Goal: Navigation & Orientation: Find specific page/section

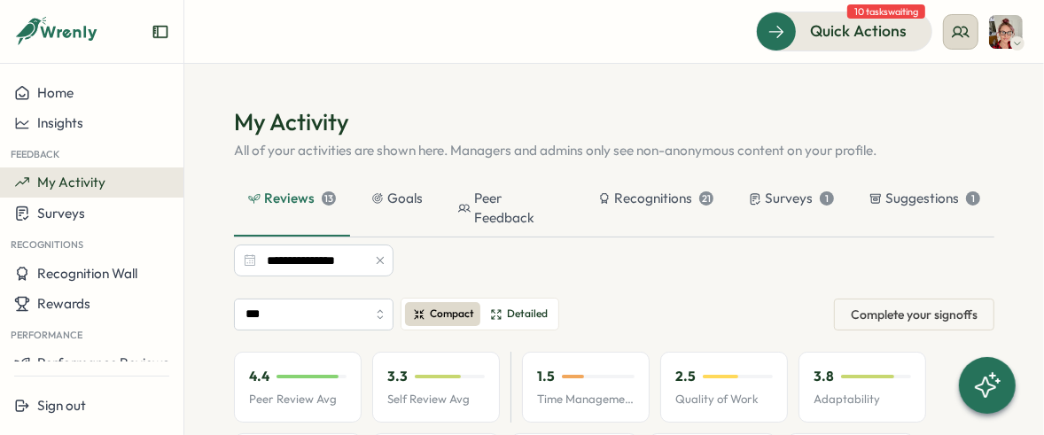
click at [959, 25] on icon at bounding box center [961, 32] width 18 height 18
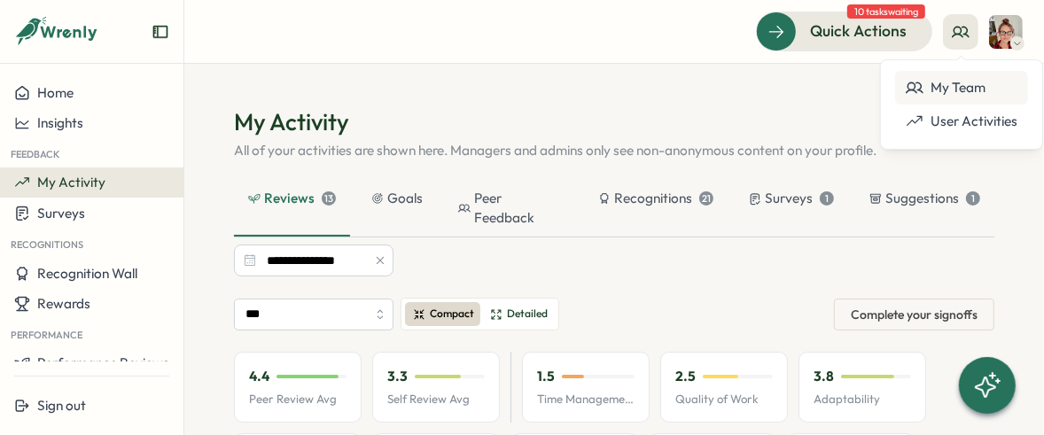
click at [961, 85] on div "My Team" at bounding box center [962, 87] width 112 height 19
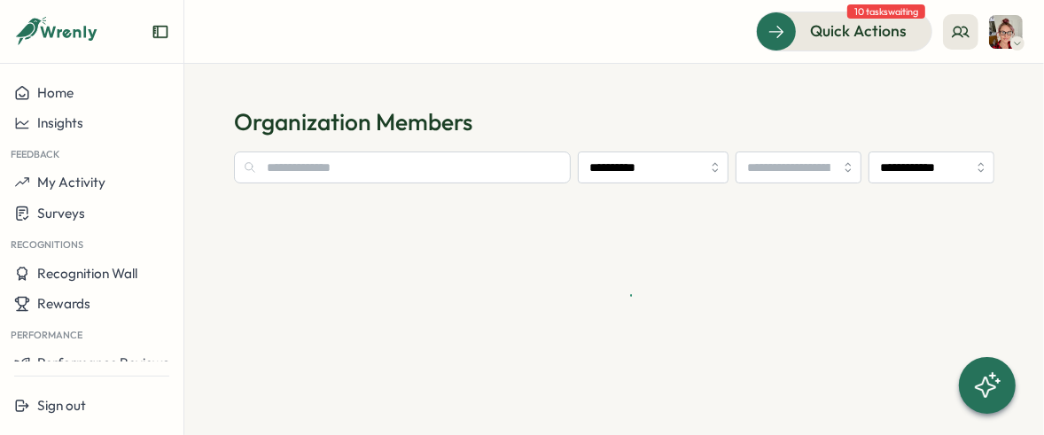
type input "**********"
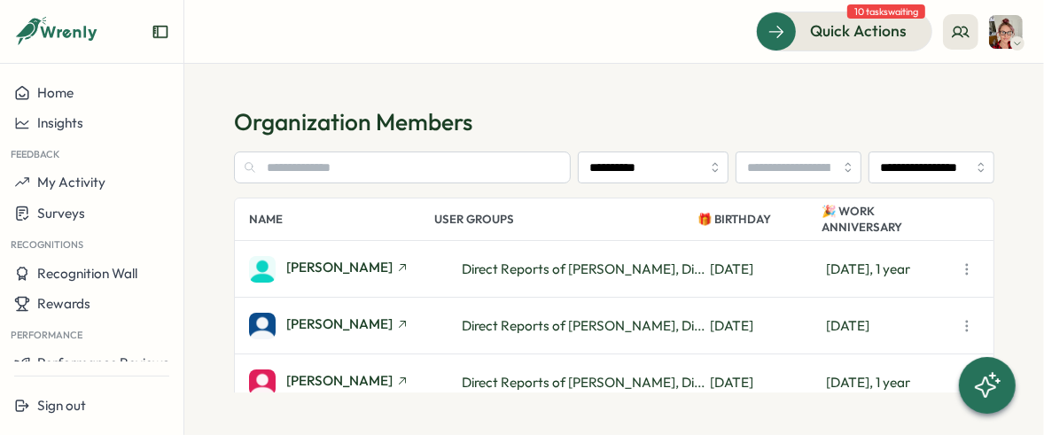
click at [961, 85] on section "**********" at bounding box center [613, 249] width 859 height 371
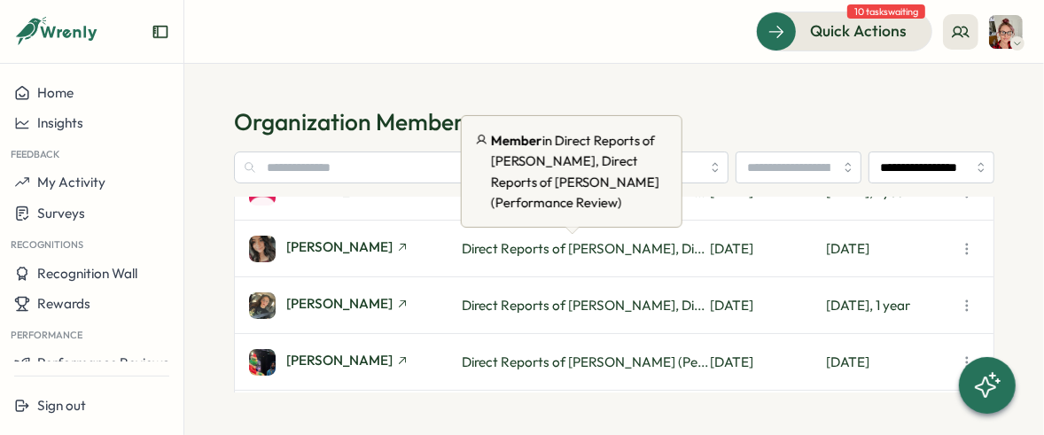
click at [561, 253] on span "Direct Reports of [PERSON_NAME], Di..." at bounding box center [583, 248] width 243 height 17
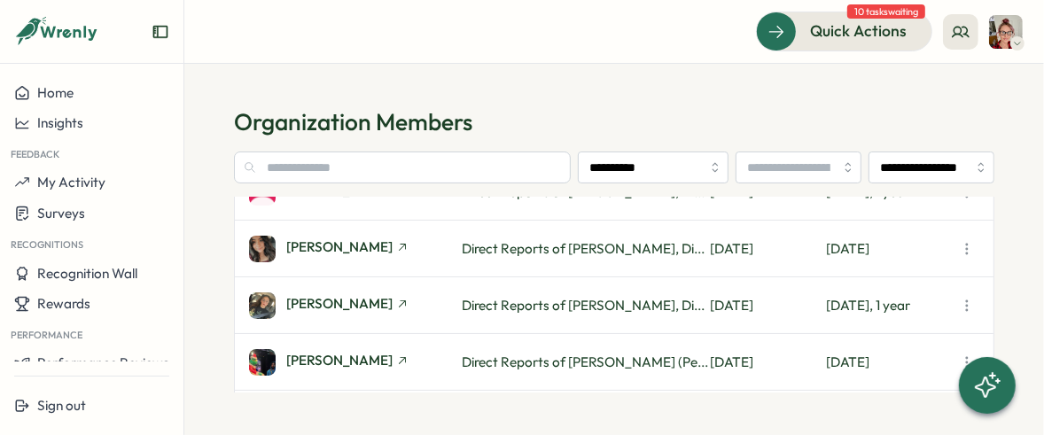
click at [561, 253] on span "Direct Reports of [PERSON_NAME], Di..." at bounding box center [583, 248] width 243 height 17
click at [968, 254] on icon "button" at bounding box center [967, 249] width 18 height 18
click at [341, 247] on span "[PERSON_NAME]" at bounding box center [339, 246] width 106 height 13
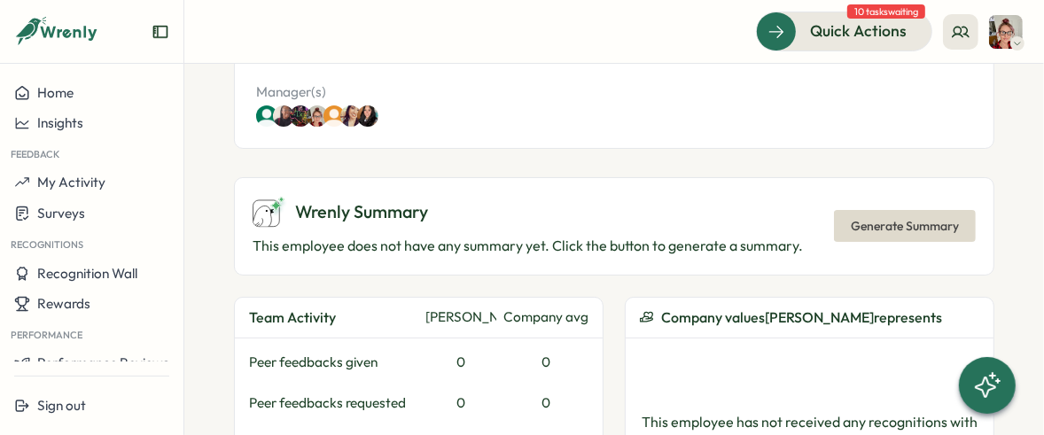
scroll to position [530, 0]
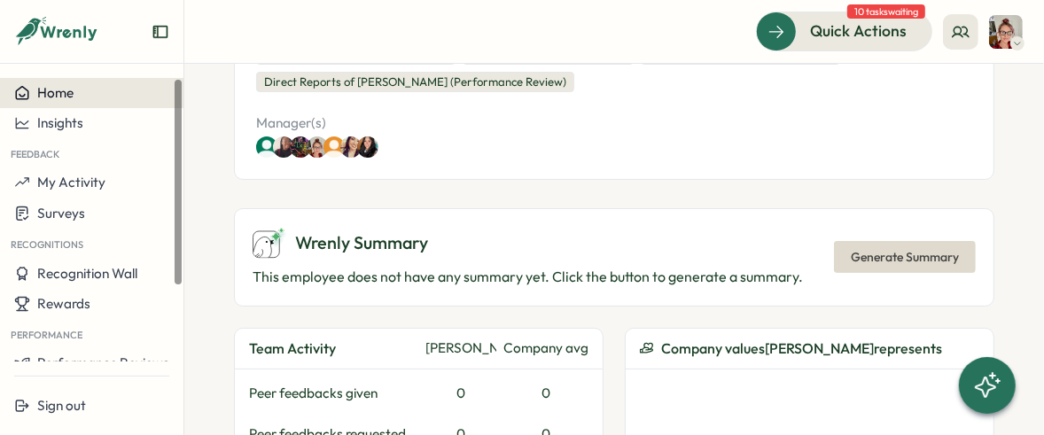
click at [47, 102] on button "Home" at bounding box center [91, 93] width 183 height 30
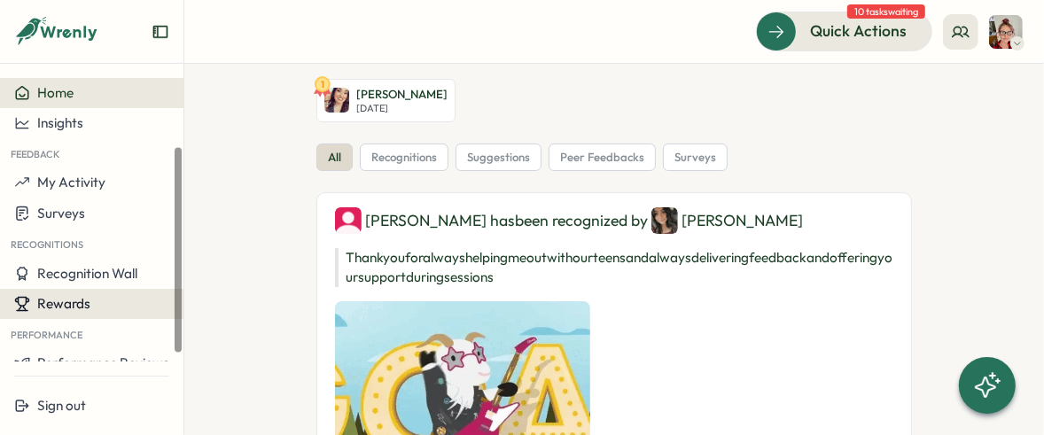
scroll to position [94, 0]
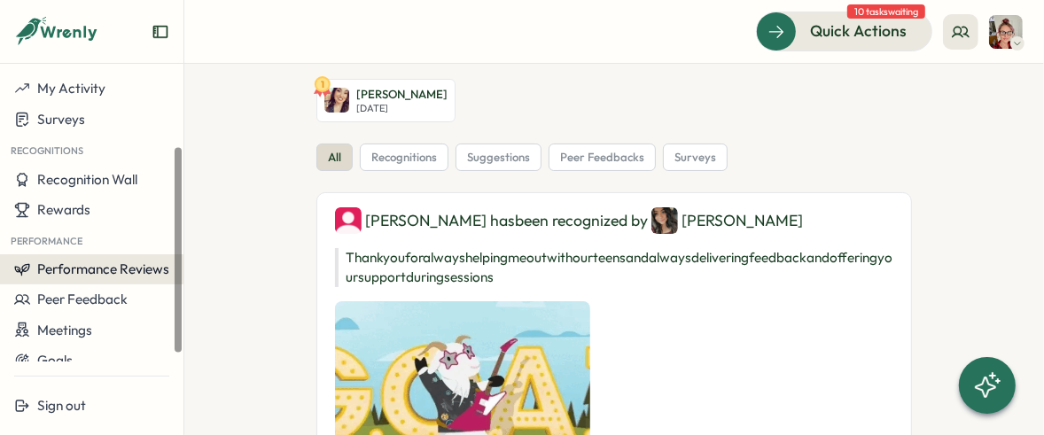
click at [82, 276] on span "Performance Reviews" at bounding box center [103, 268] width 132 height 17
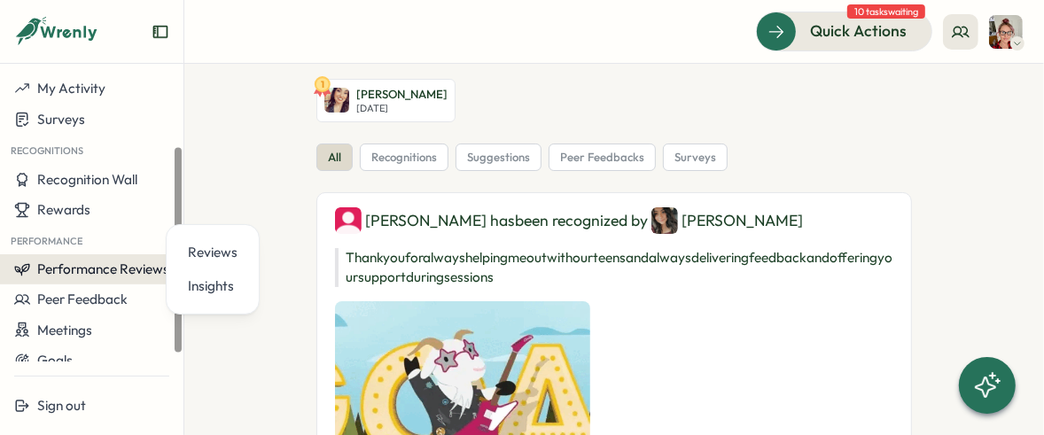
click at [82, 276] on span "Performance Reviews" at bounding box center [103, 268] width 132 height 17
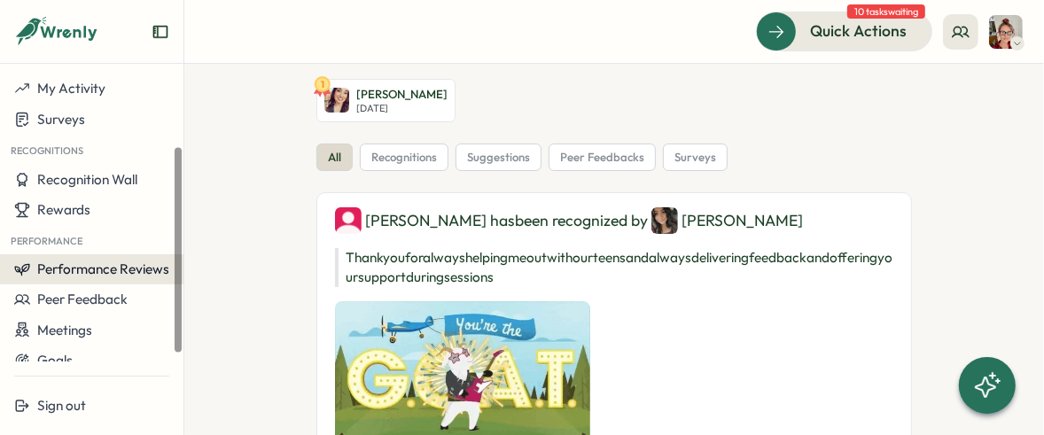
click at [82, 276] on span "Performance Reviews" at bounding box center [103, 268] width 132 height 17
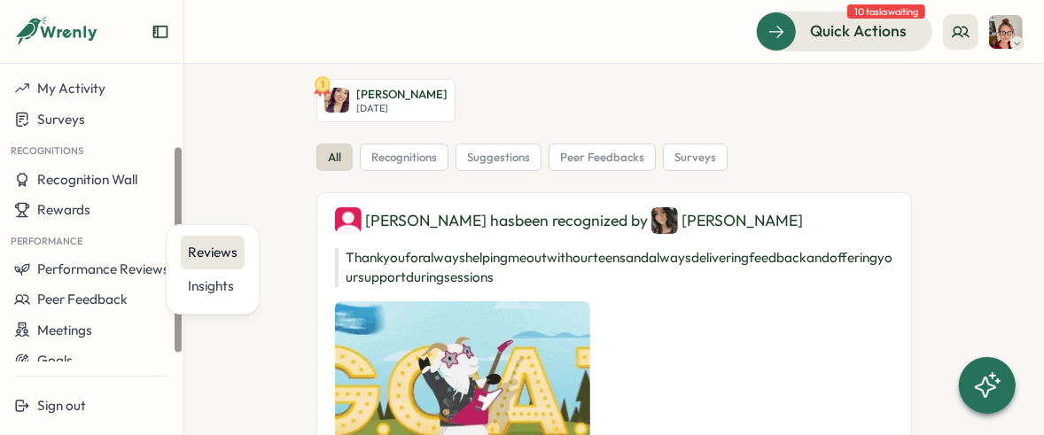
click at [214, 245] on div "Reviews" at bounding box center [213, 252] width 50 height 19
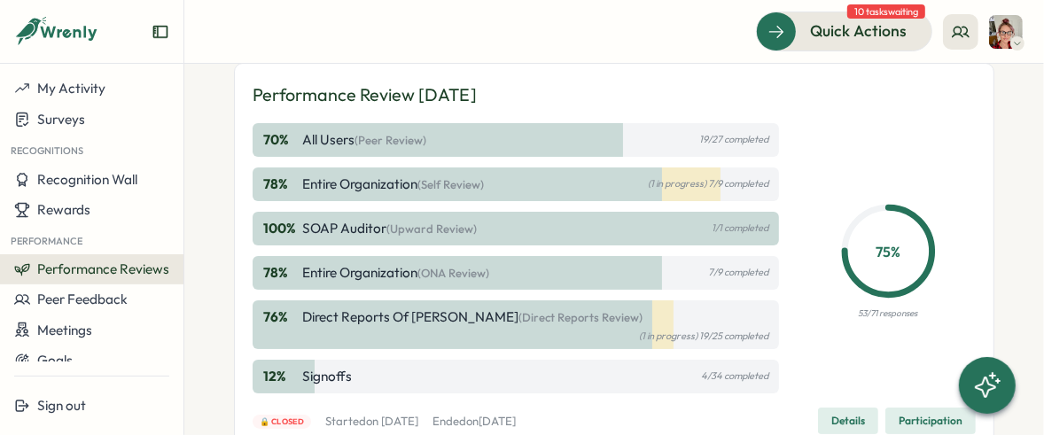
scroll to position [97, 0]
click at [318, 329] on div "76 % Direct Reports of [PERSON_NAME] (Direct Reports Review) (1 in progress) 19…" at bounding box center [516, 324] width 526 height 49
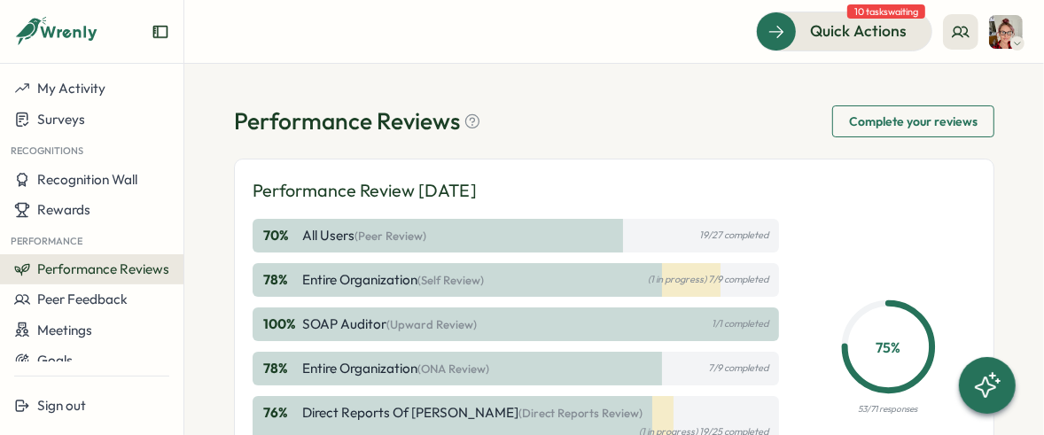
scroll to position [161, 0]
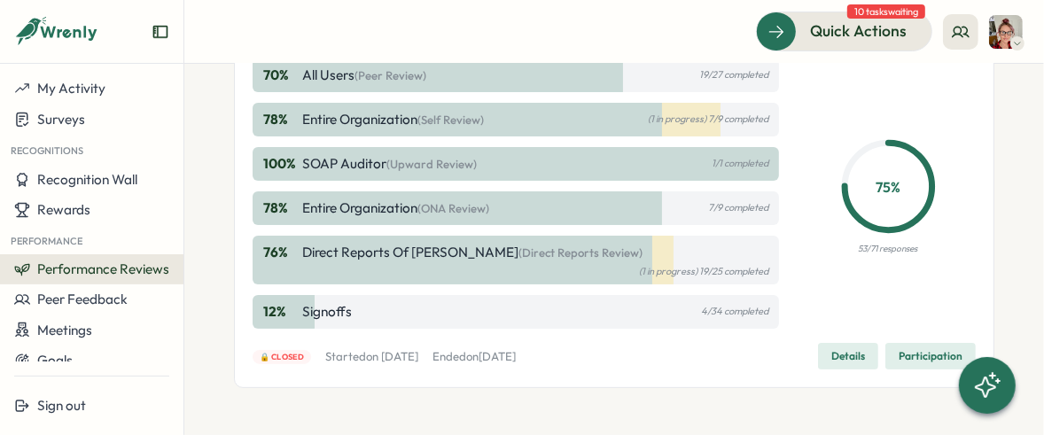
click at [75, 35] on icon at bounding box center [70, 33] width 58 height 15
click at [82, 19] on icon at bounding box center [56, 32] width 85 height 30
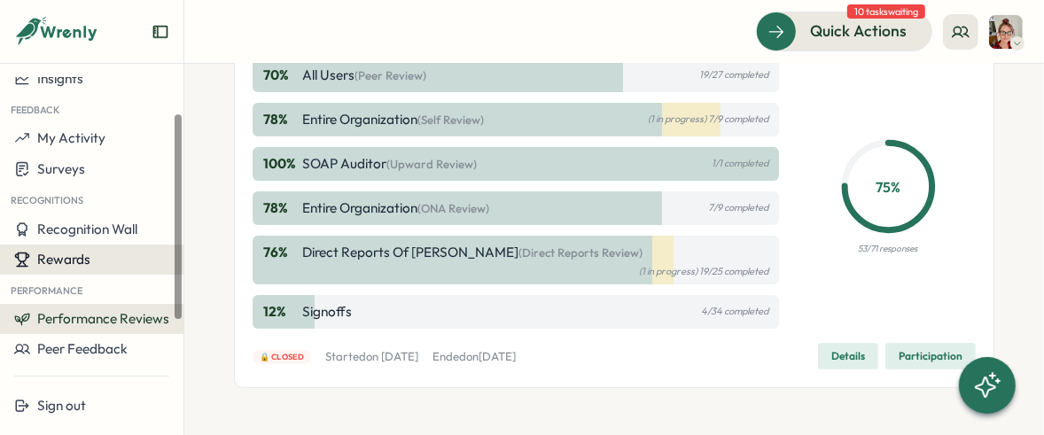
scroll to position [106, 0]
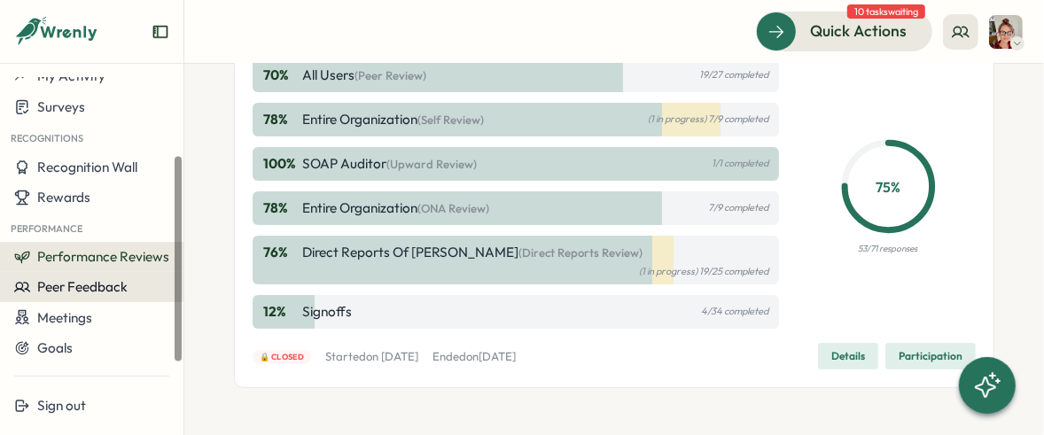
click at [99, 281] on span "Peer Feedback" at bounding box center [82, 286] width 90 height 17
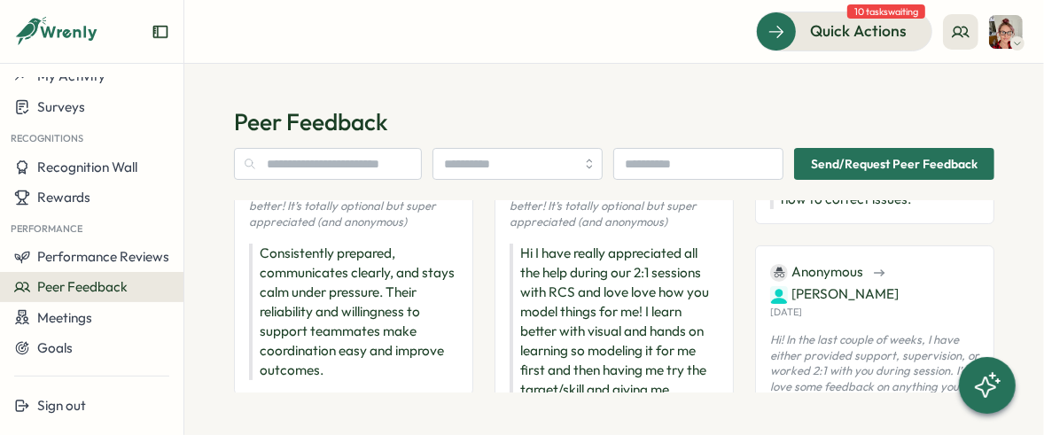
scroll to position [183, 0]
click at [1001, 27] on img at bounding box center [1006, 32] width 34 height 34
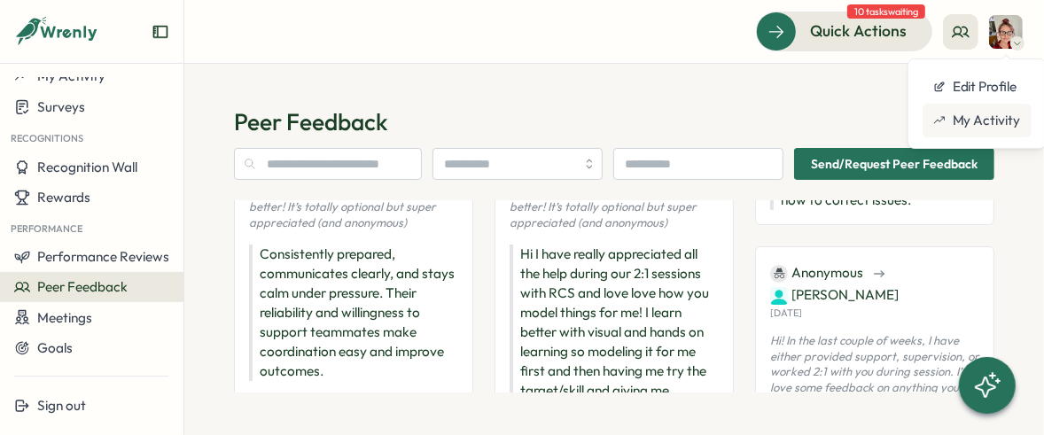
click at [982, 133] on div "My Activity" at bounding box center [976, 121] width 109 height 34
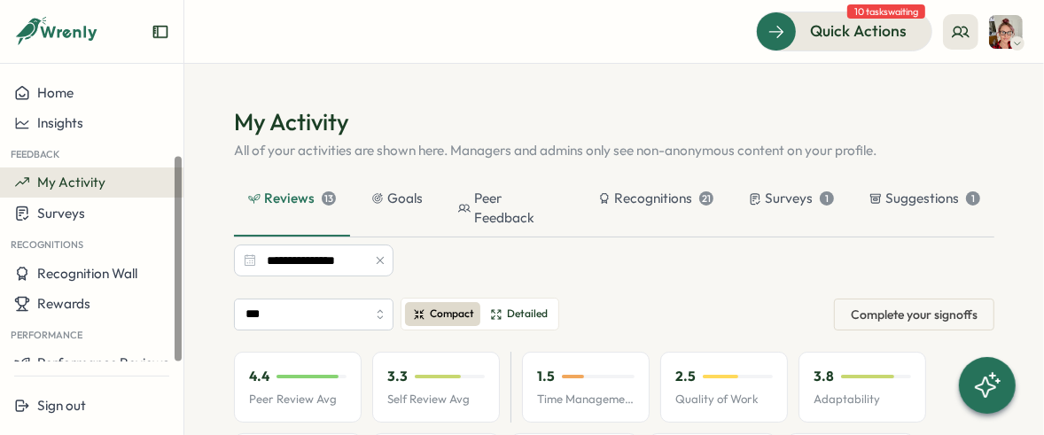
scroll to position [106, 0]
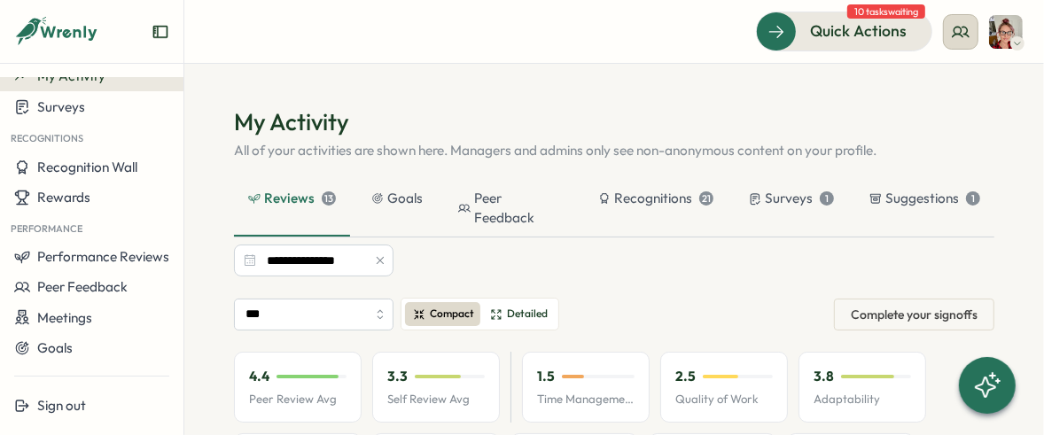
click at [947, 29] on button at bounding box center [960, 31] width 35 height 35
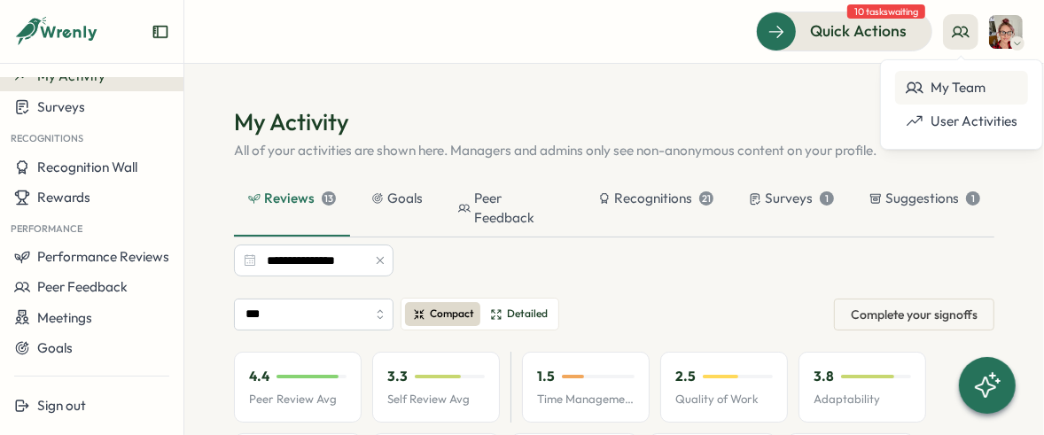
click at [932, 82] on div "My Team" at bounding box center [962, 87] width 112 height 19
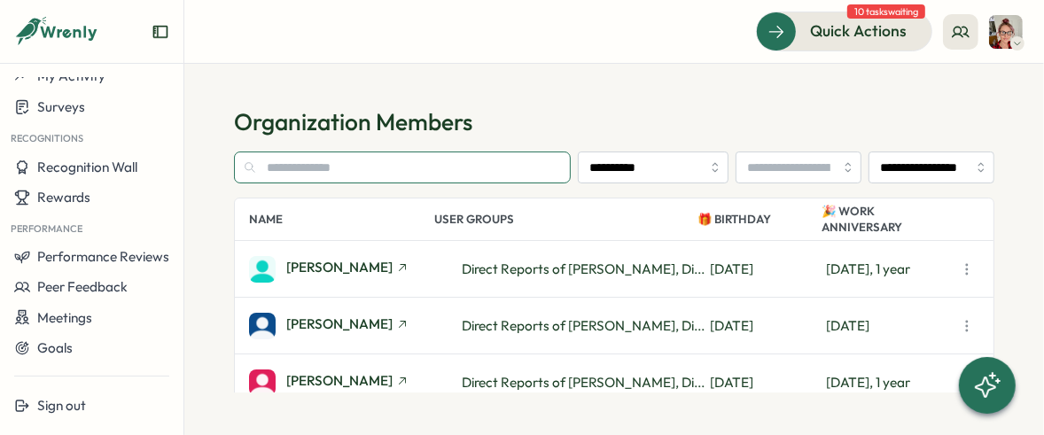
click at [536, 170] on input "text" at bounding box center [402, 168] width 337 height 32
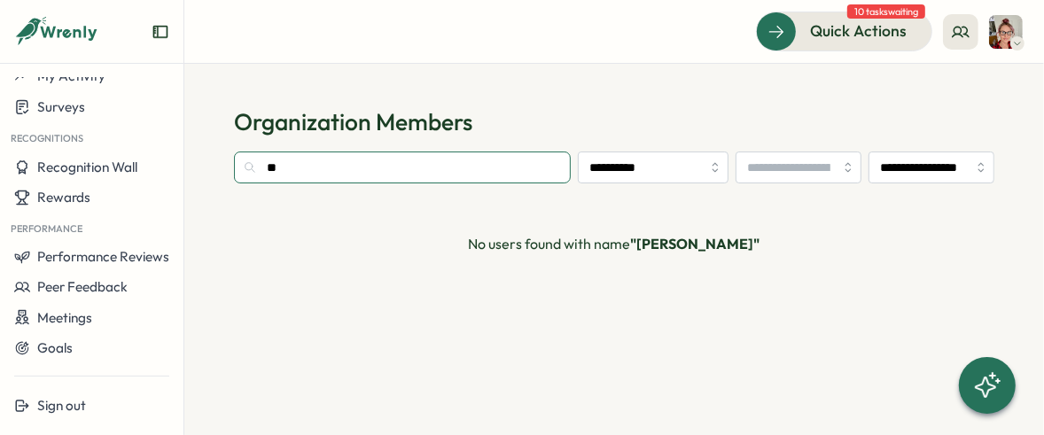
type input "*"
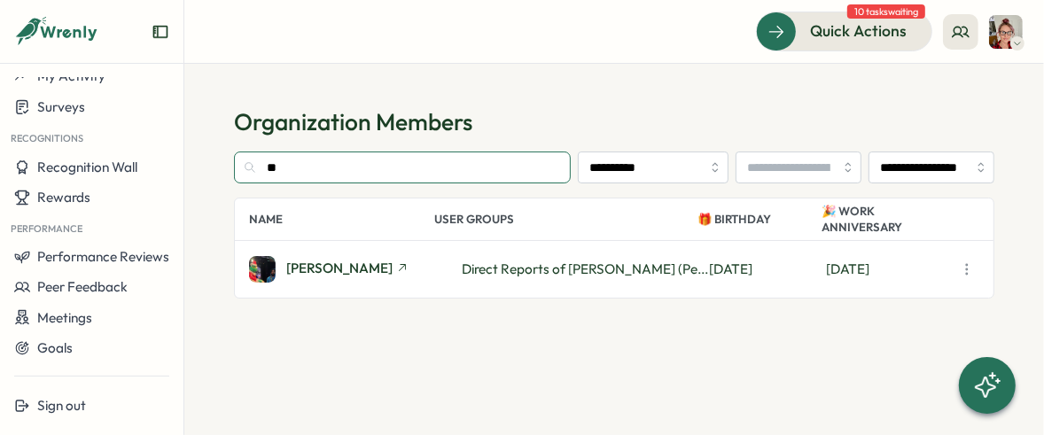
type input "*"
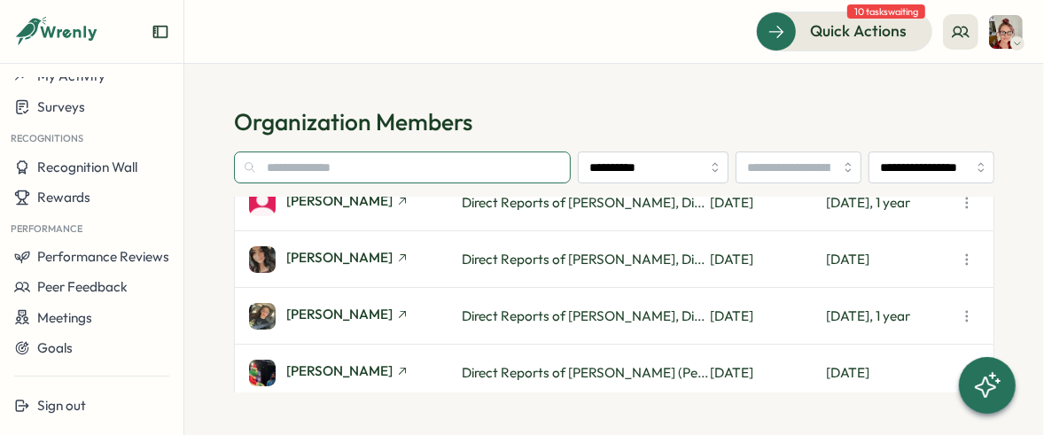
scroll to position [286, 0]
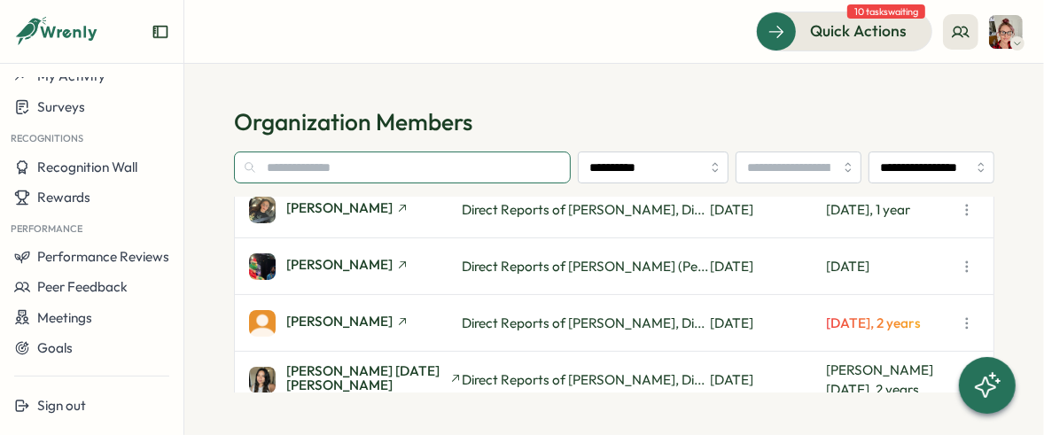
click at [321, 162] on input "text" at bounding box center [402, 168] width 337 height 32
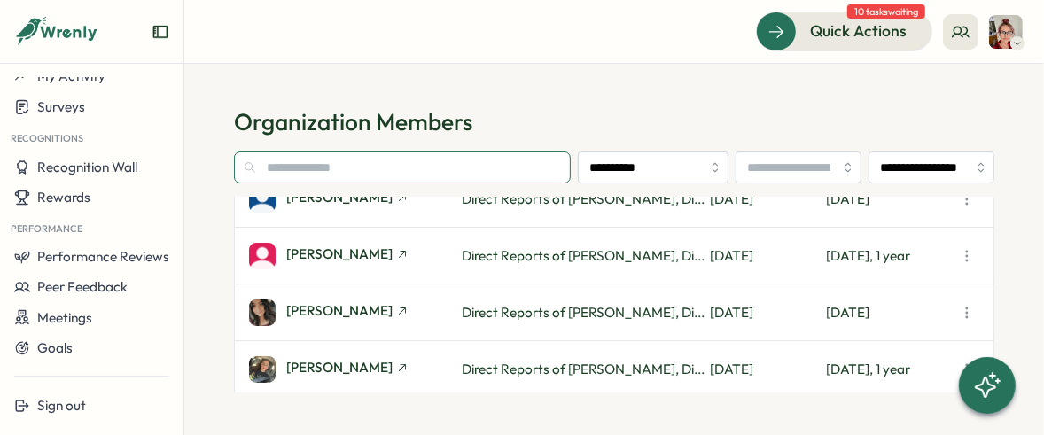
scroll to position [0, 0]
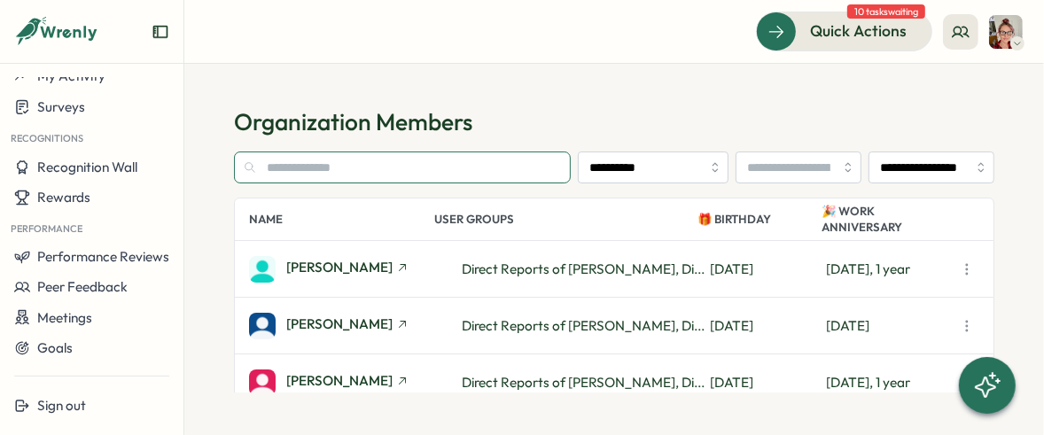
click at [324, 166] on input "text" at bounding box center [402, 168] width 337 height 32
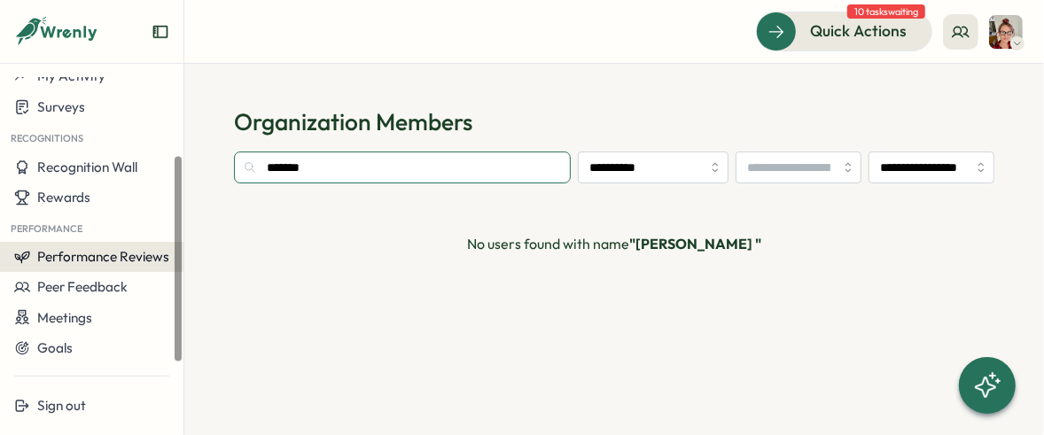
type input "******"
click at [97, 254] on span "Performance Reviews" at bounding box center [103, 256] width 132 height 17
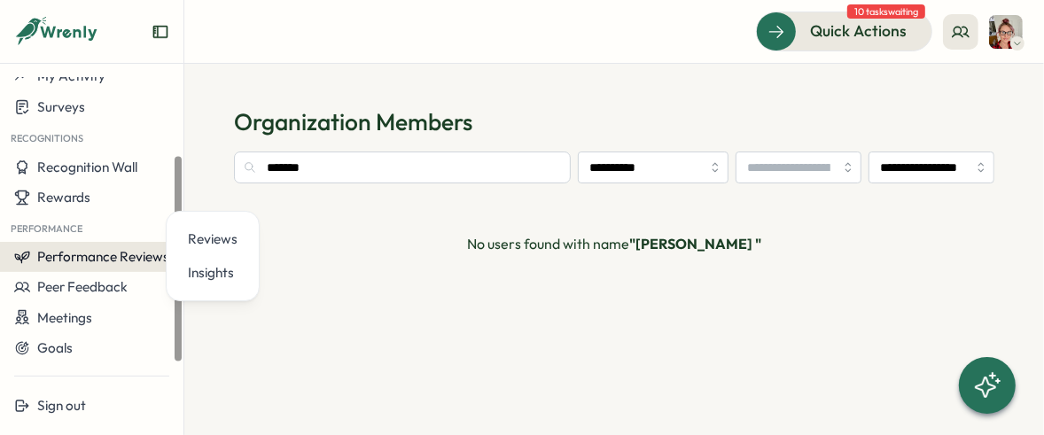
click at [97, 254] on span "Performance Reviews" at bounding box center [103, 256] width 132 height 17
click at [99, 254] on span "Performance Reviews" at bounding box center [103, 256] width 132 height 17
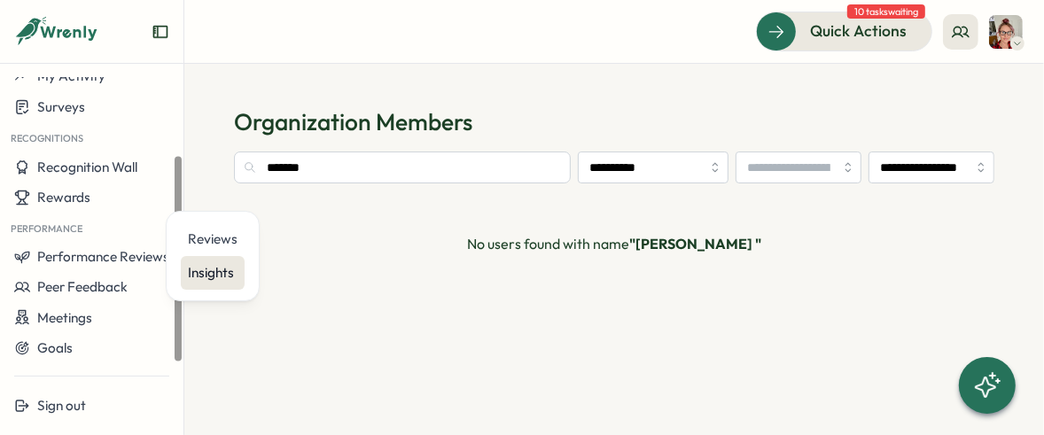
click at [198, 274] on div "Insights" at bounding box center [213, 272] width 50 height 19
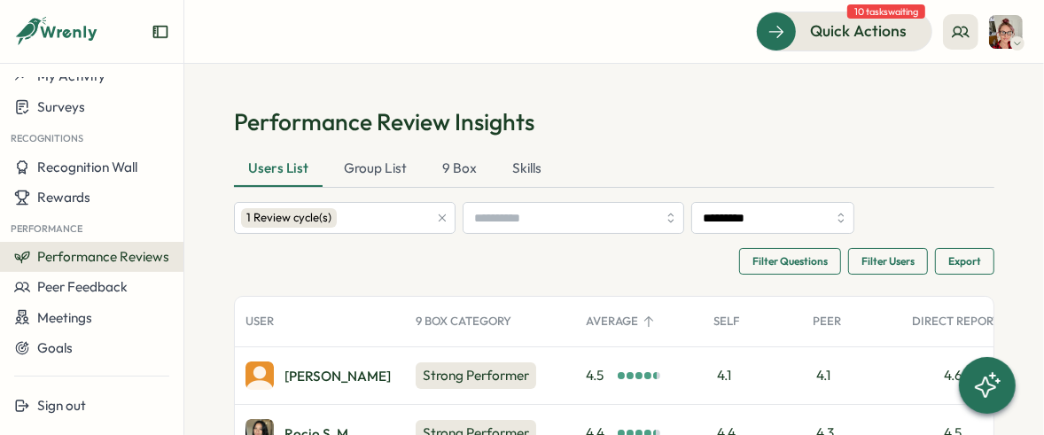
scroll to position [1, 0]
click at [468, 167] on div "9 Box" at bounding box center [459, 168] width 63 height 35
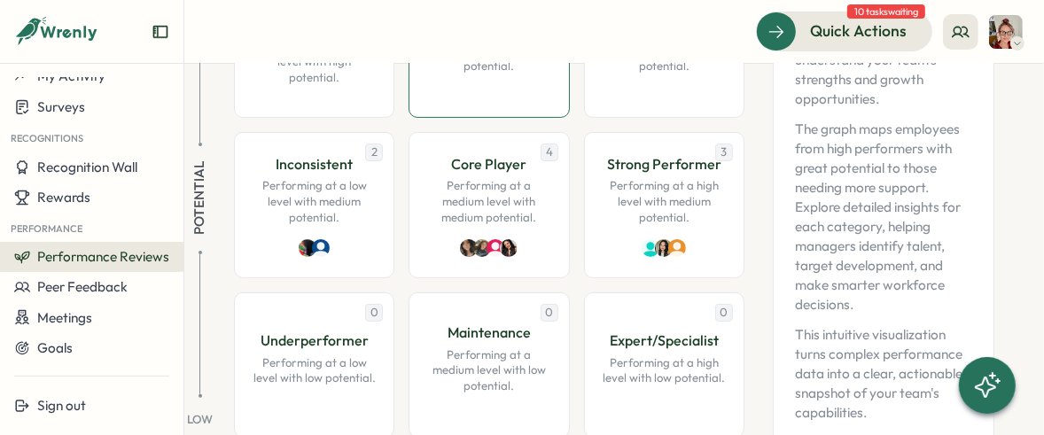
scroll to position [331, 0]
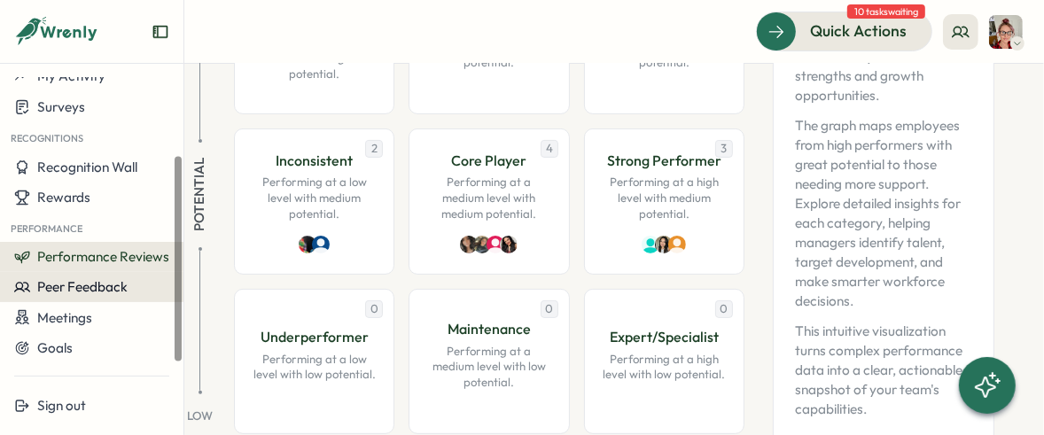
click at [58, 281] on span "Peer Feedback" at bounding box center [82, 286] width 90 height 17
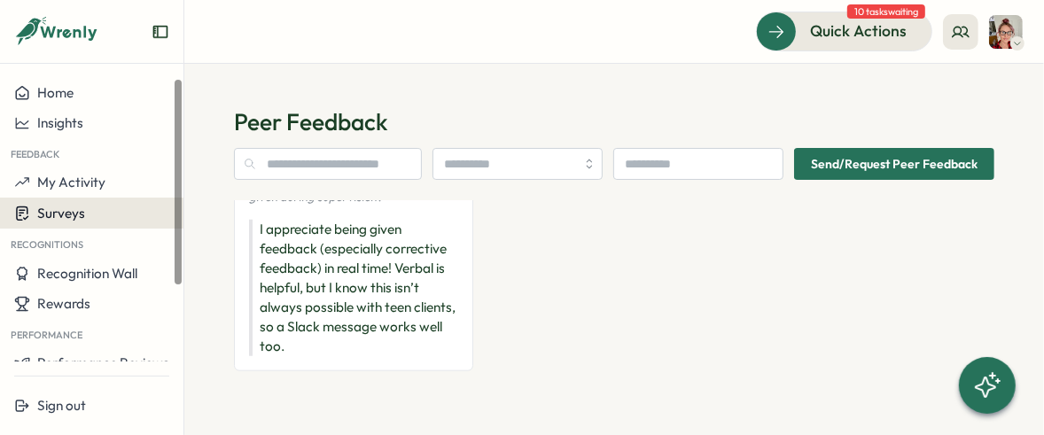
click at [66, 215] on span "Surveys" at bounding box center [61, 213] width 48 height 17
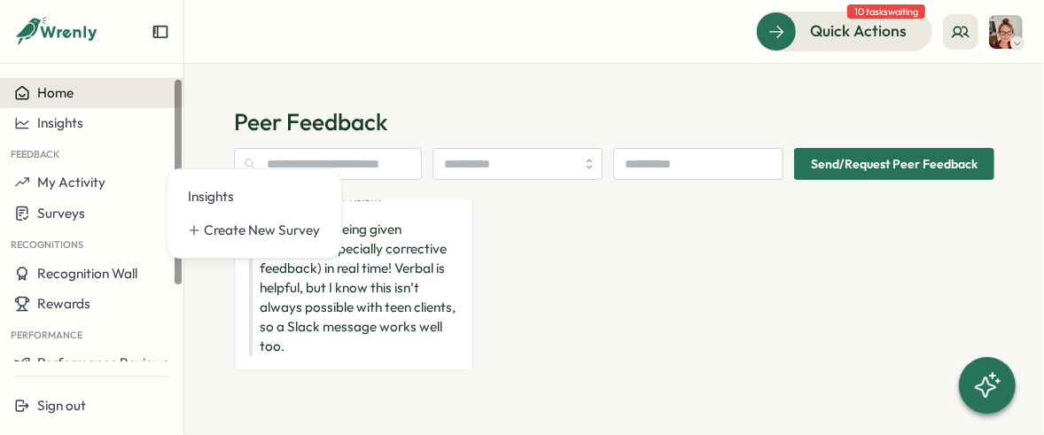
click at [67, 96] on span "Home" at bounding box center [55, 92] width 36 height 17
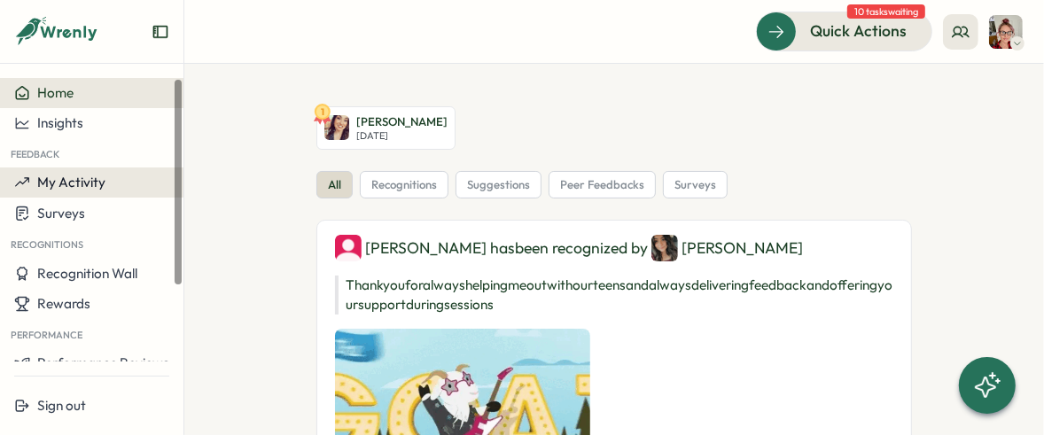
click at [54, 190] on span "My Activity" at bounding box center [71, 182] width 68 height 17
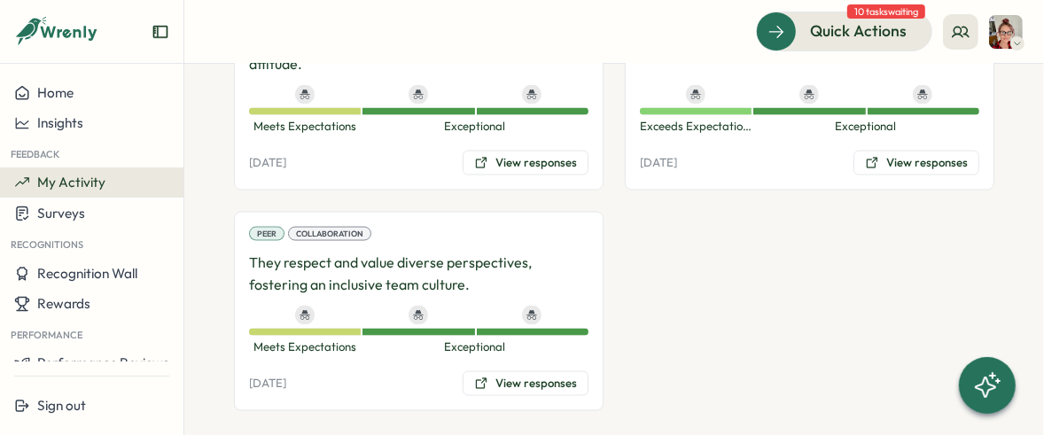
scroll to position [1770, 0]
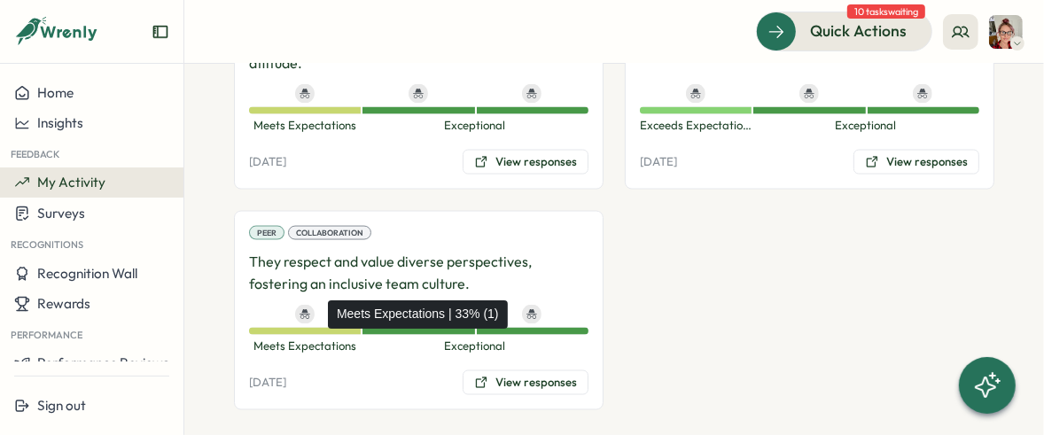
click at [320, 328] on div "Meets Expectations" at bounding box center [305, 331] width 112 height 7
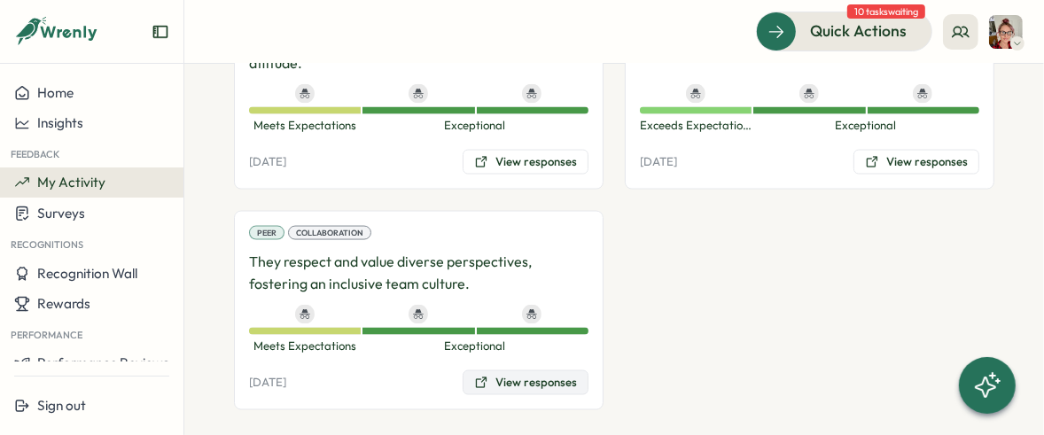
click at [509, 370] on button "View responses" at bounding box center [526, 382] width 126 height 25
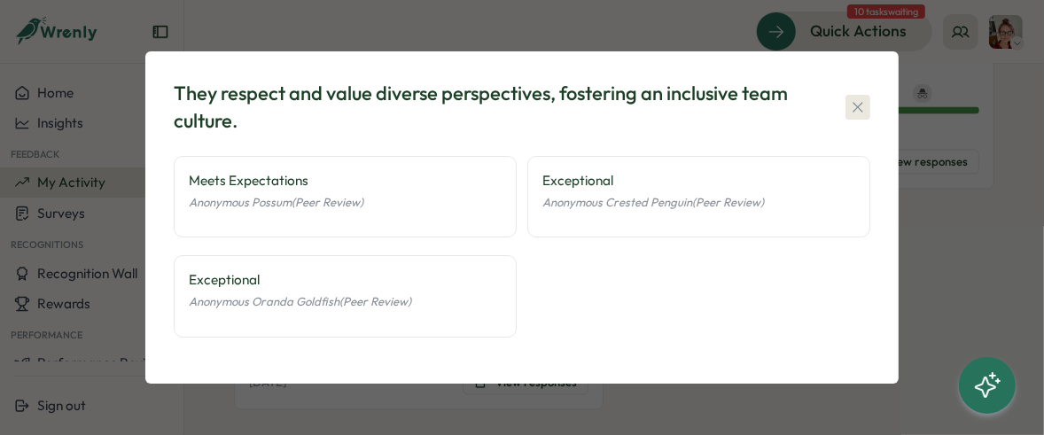
click at [863, 100] on icon "button" at bounding box center [858, 107] width 18 height 18
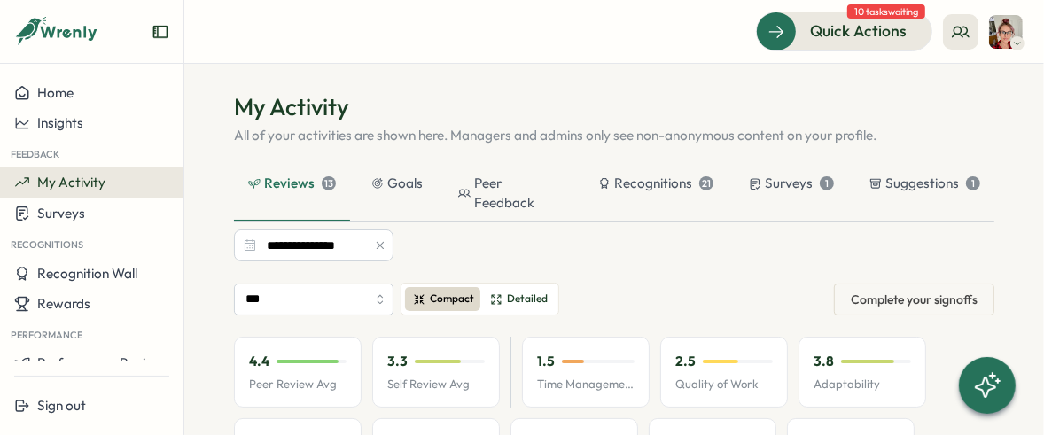
scroll to position [0, 0]
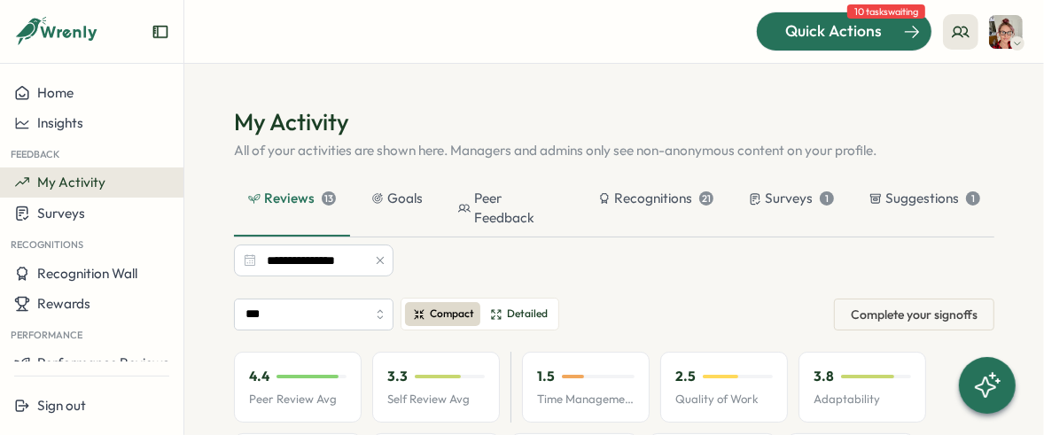
click at [778, 30] on div "Quick Actions" at bounding box center [833, 30] width 160 height 23
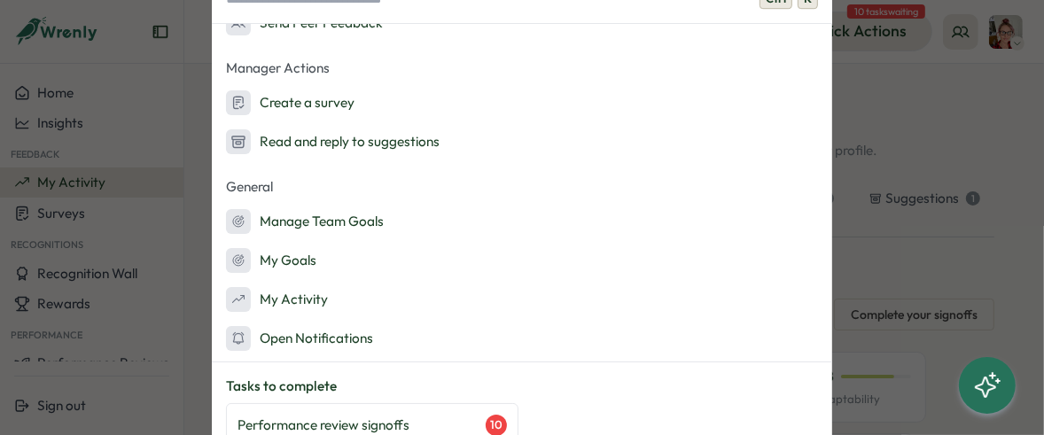
scroll to position [250, 0]
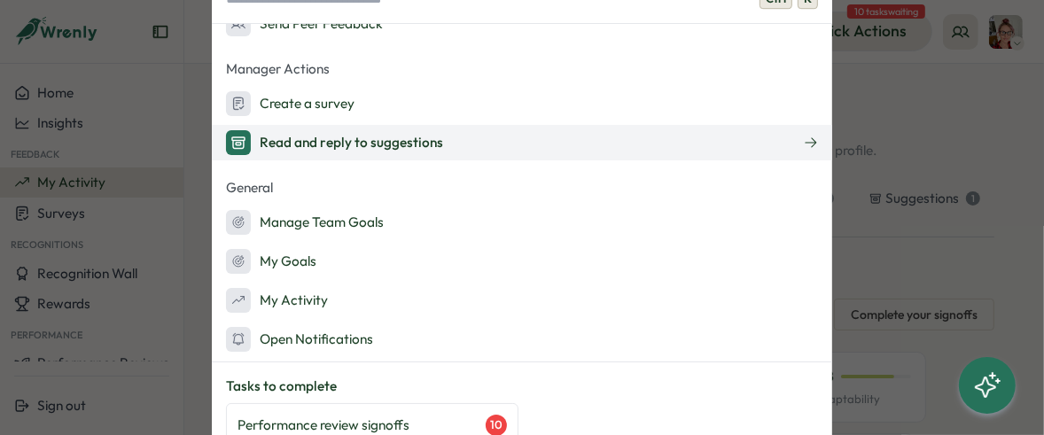
click at [292, 142] on div "Read and reply to suggestions" at bounding box center [334, 142] width 217 height 25
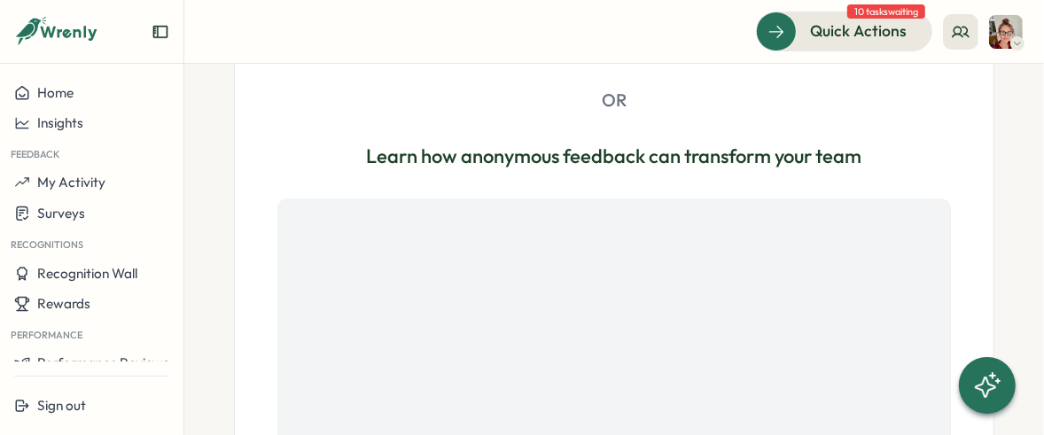
scroll to position [513, 0]
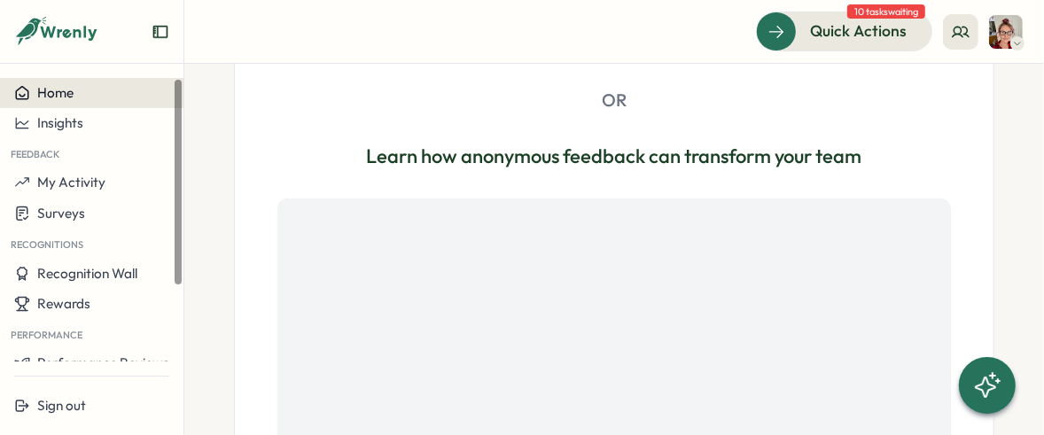
click at [59, 104] on button "Home" at bounding box center [91, 93] width 183 height 30
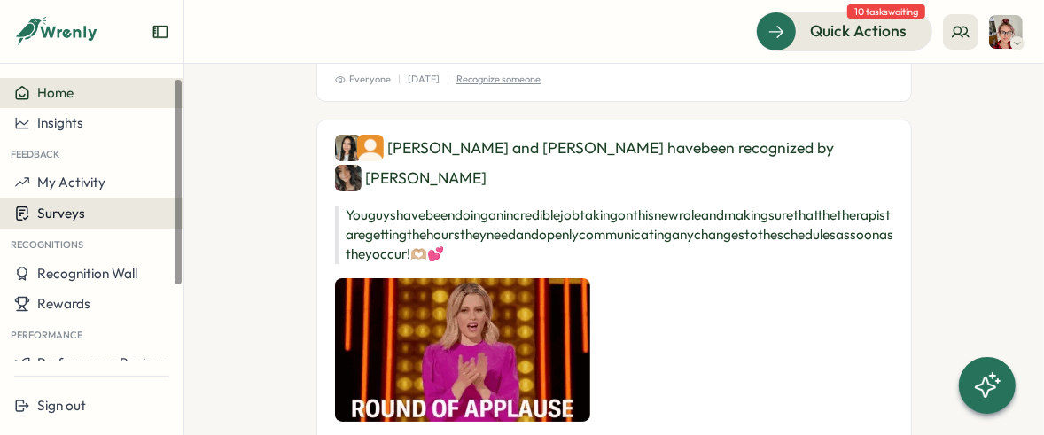
click at [50, 225] on button "Surveys" at bounding box center [91, 213] width 183 height 31
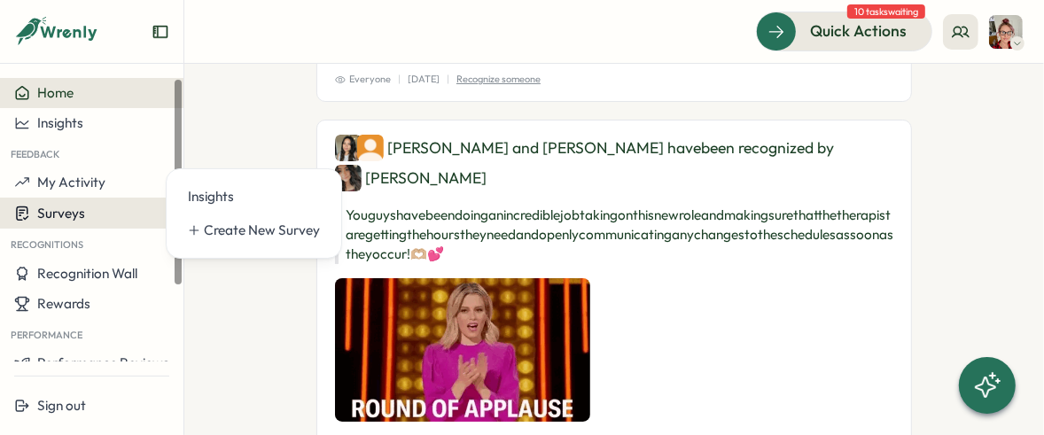
click at [40, 220] on span "Surveys" at bounding box center [61, 213] width 48 height 17
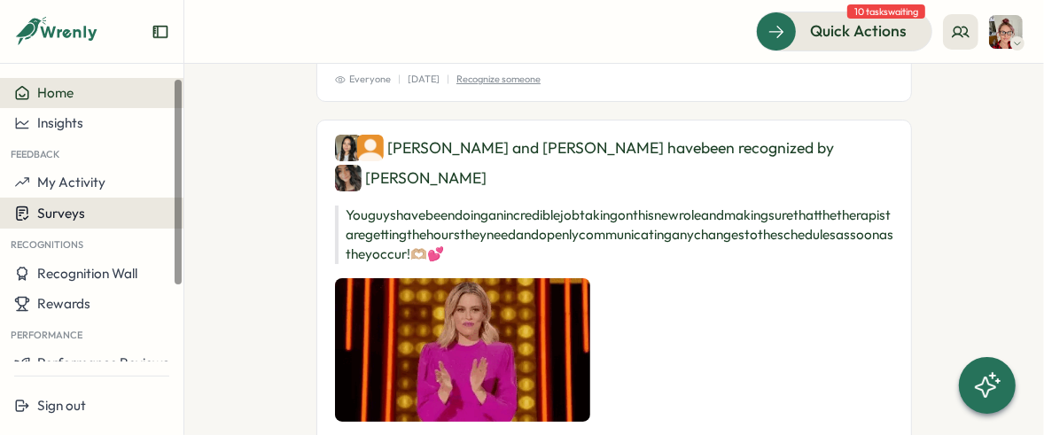
click at [40, 220] on span "Surveys" at bounding box center [61, 213] width 48 height 17
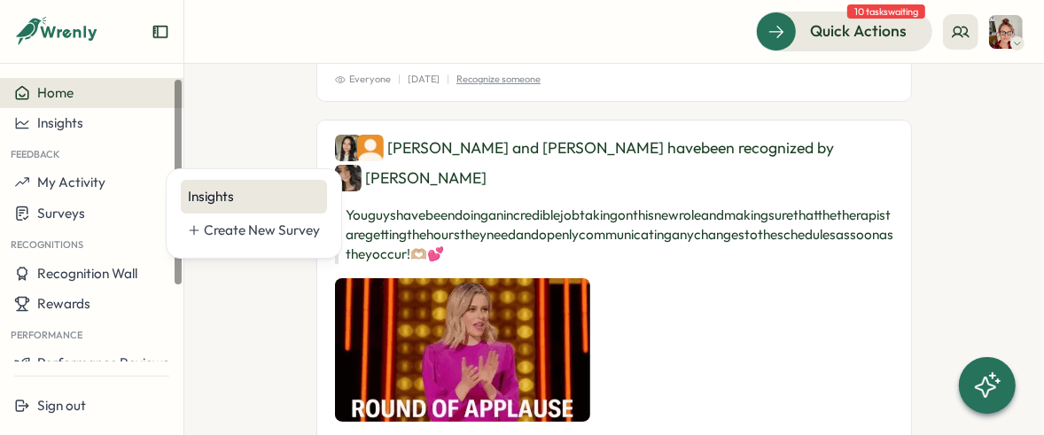
click at [214, 200] on div "Insights" at bounding box center [254, 196] width 132 height 19
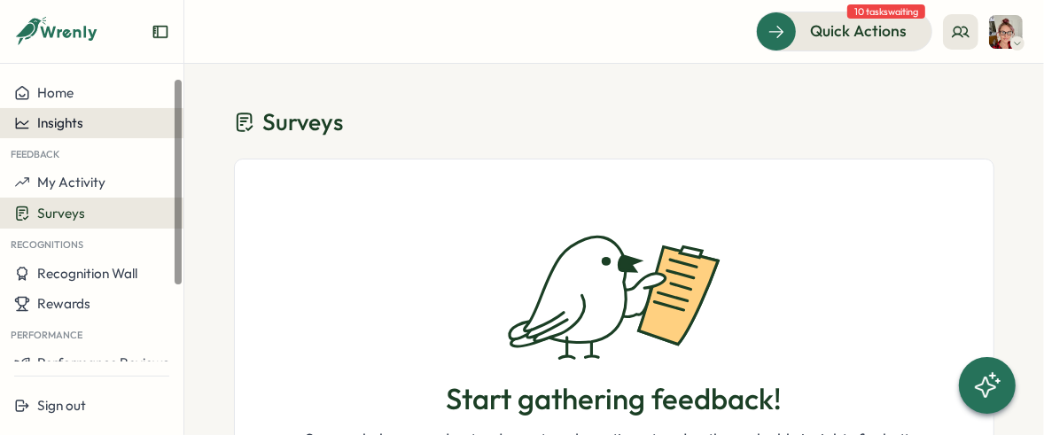
click at [82, 113] on button "Insights" at bounding box center [91, 123] width 183 height 30
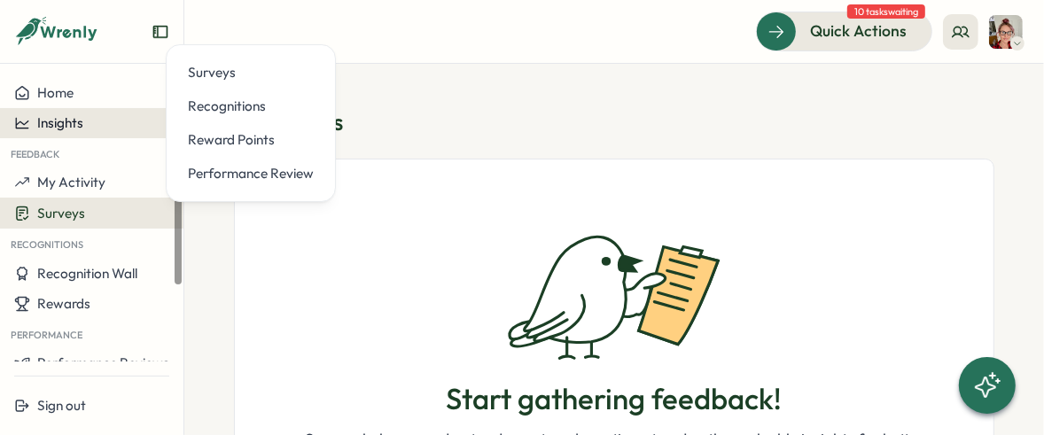
click at [74, 119] on span "Insights" at bounding box center [60, 122] width 46 height 17
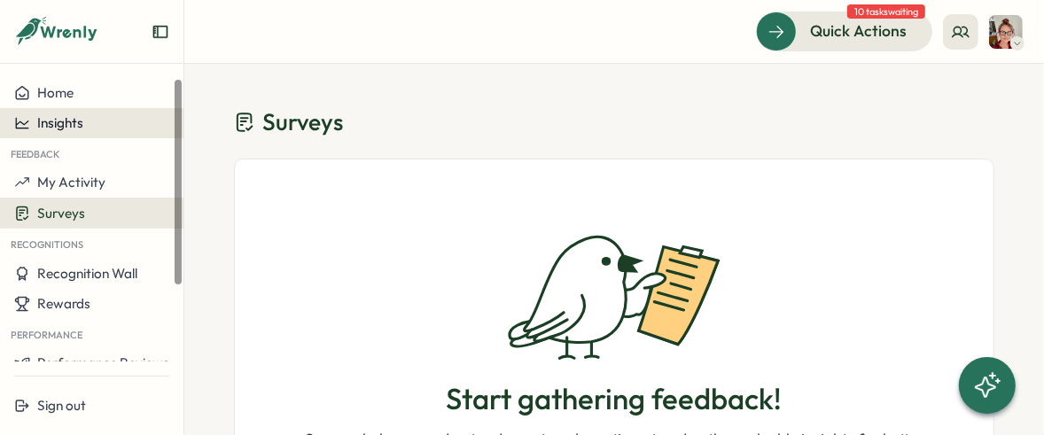
click at [74, 119] on span "Insights" at bounding box center [60, 122] width 46 height 17
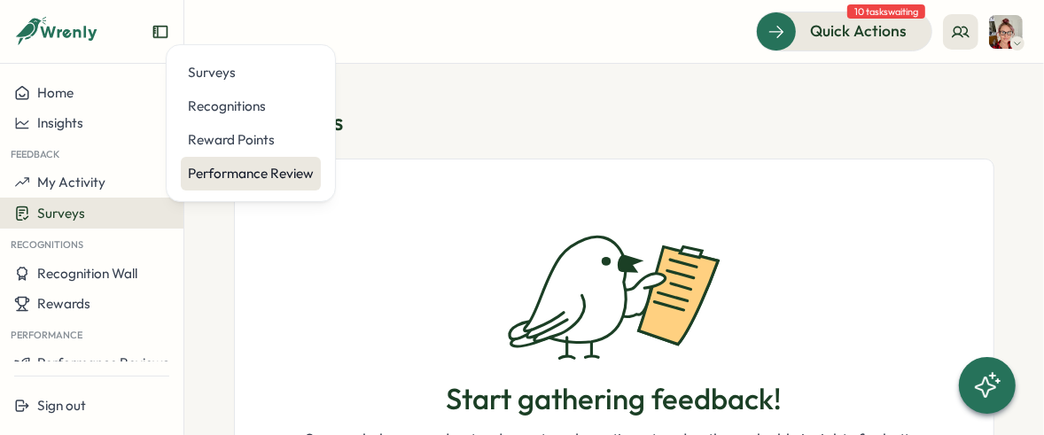
click at [245, 164] on div "Performance Review" at bounding box center [251, 173] width 126 height 19
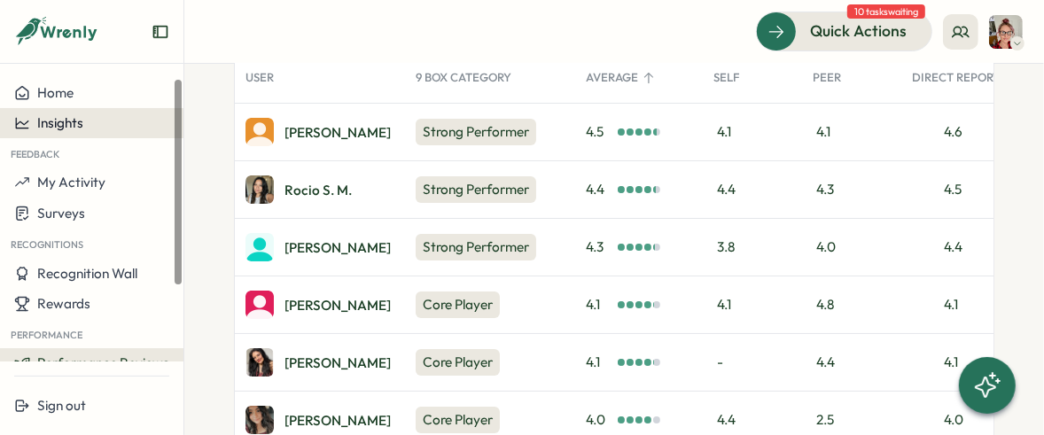
click at [54, 121] on span "Insights" at bounding box center [60, 122] width 46 height 17
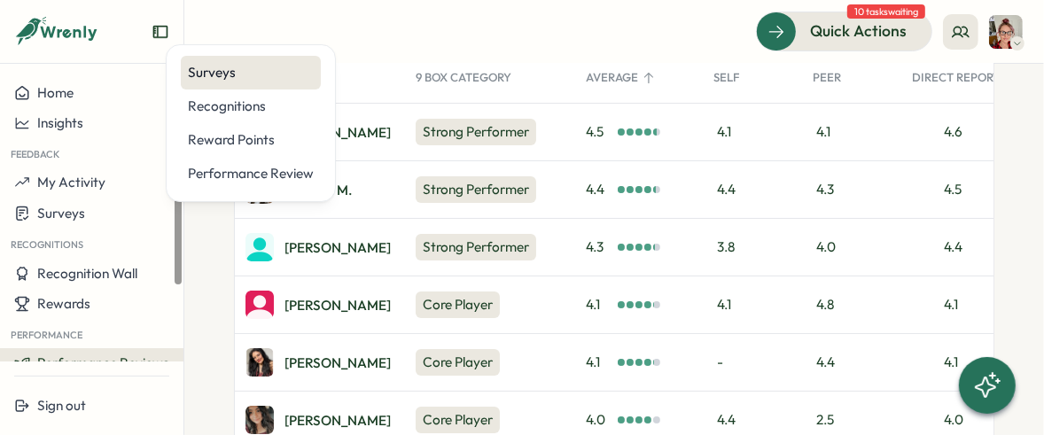
click at [237, 68] on div "Surveys" at bounding box center [251, 72] width 126 height 19
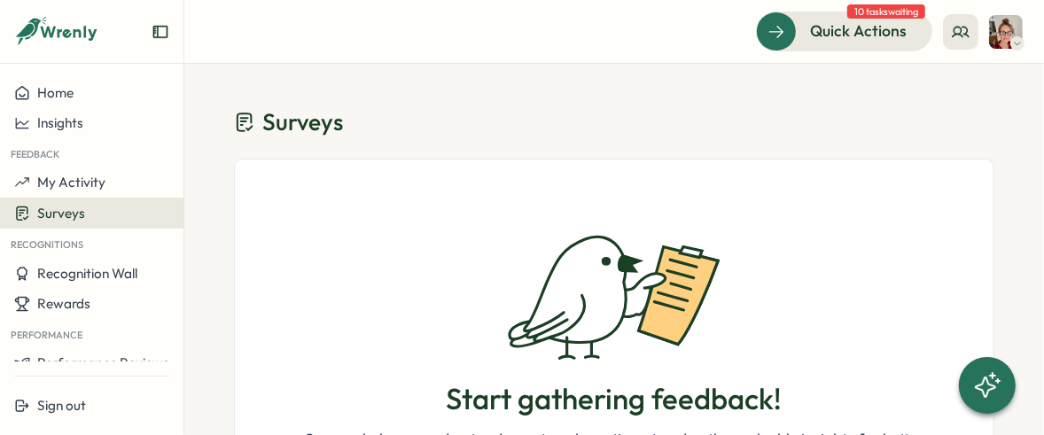
click at [298, 290] on div "Start gathering feedback! Surveys help you understand your team's sentiment and…" at bounding box center [613, 364] width 673 height 268
